Goal: Navigation & Orientation: Understand site structure

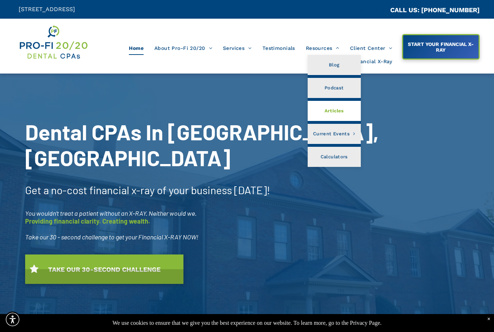
click at [344, 113] on link "Articles" at bounding box center [333, 111] width 53 height 20
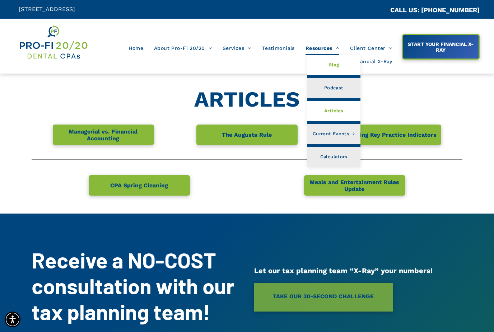
click at [340, 65] on link "Blog" at bounding box center [333, 65] width 53 height 20
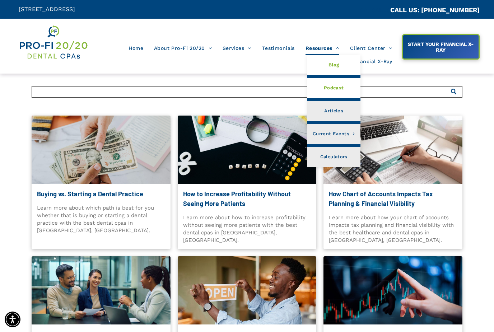
click at [341, 90] on span "Podcast" at bounding box center [334, 87] width 20 height 9
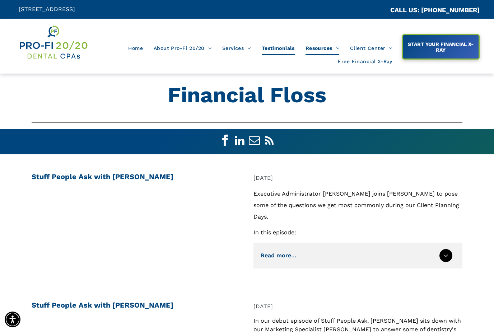
click at [277, 52] on span "Testimonials" at bounding box center [278, 48] width 33 height 14
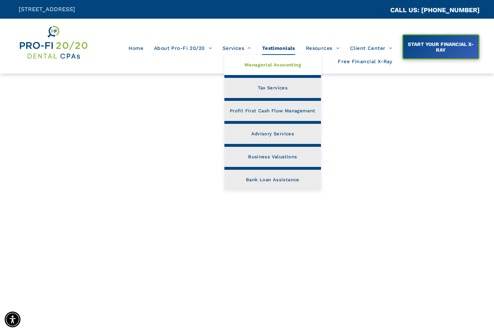
click at [280, 67] on span "Managerial Accounting" at bounding box center [272, 64] width 56 height 9
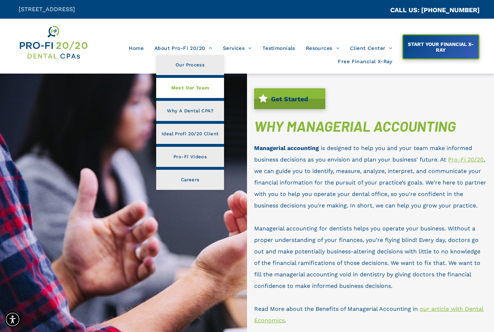
click at [194, 87] on span "Meet Our Team" at bounding box center [190, 87] width 38 height 9
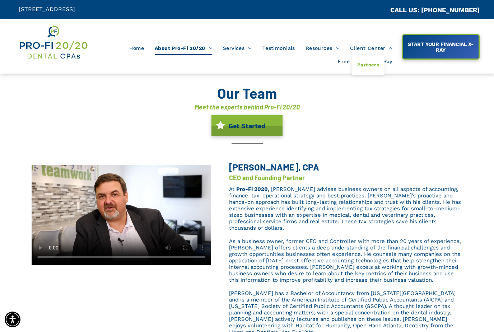
click at [371, 67] on span "Partners" at bounding box center [368, 64] width 22 height 9
